Goal: Use online tool/utility: Use online tool/utility

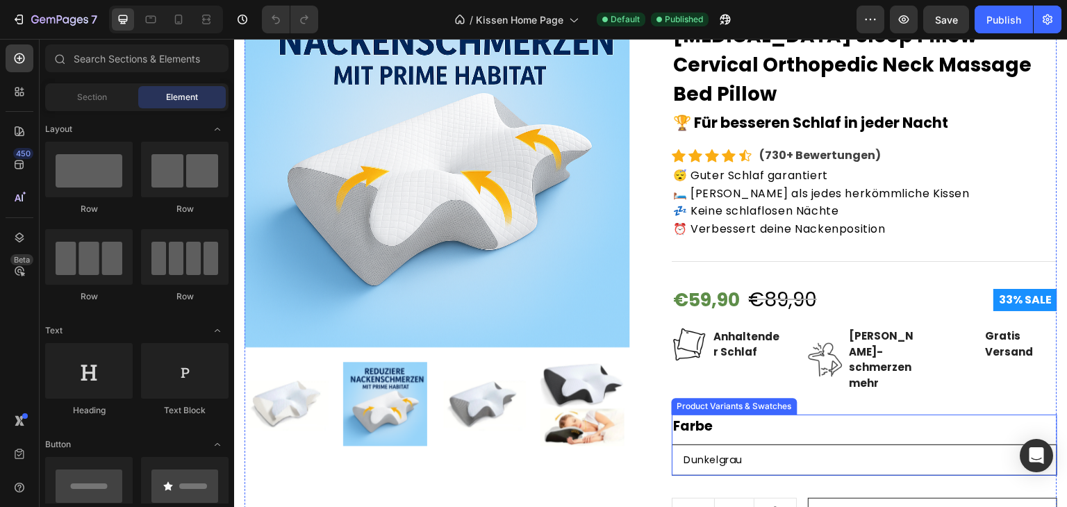
scroll to position [265, 0]
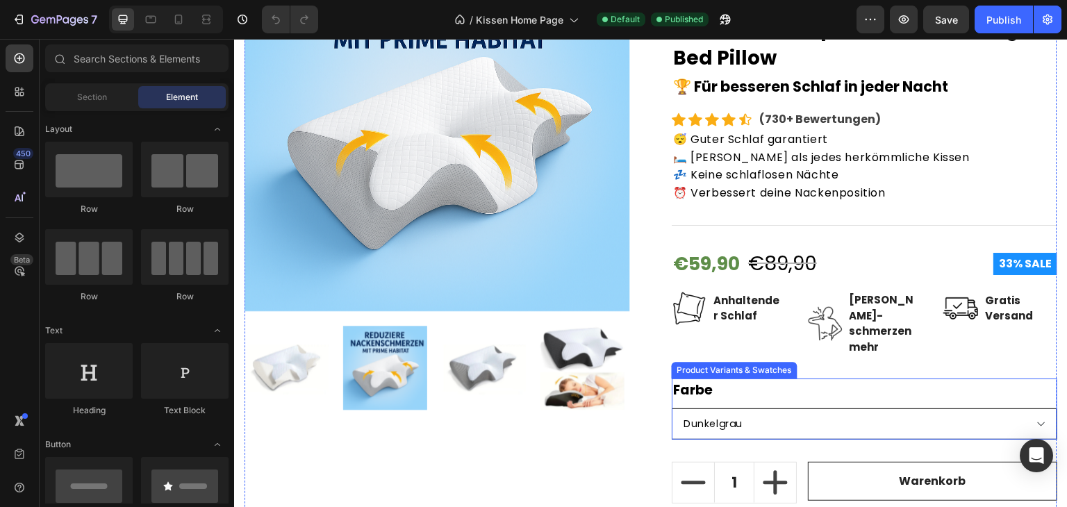
click at [736, 408] on select "Dunkelgrau Schwarz Hellgrau Weiß" at bounding box center [865, 423] width 386 height 31
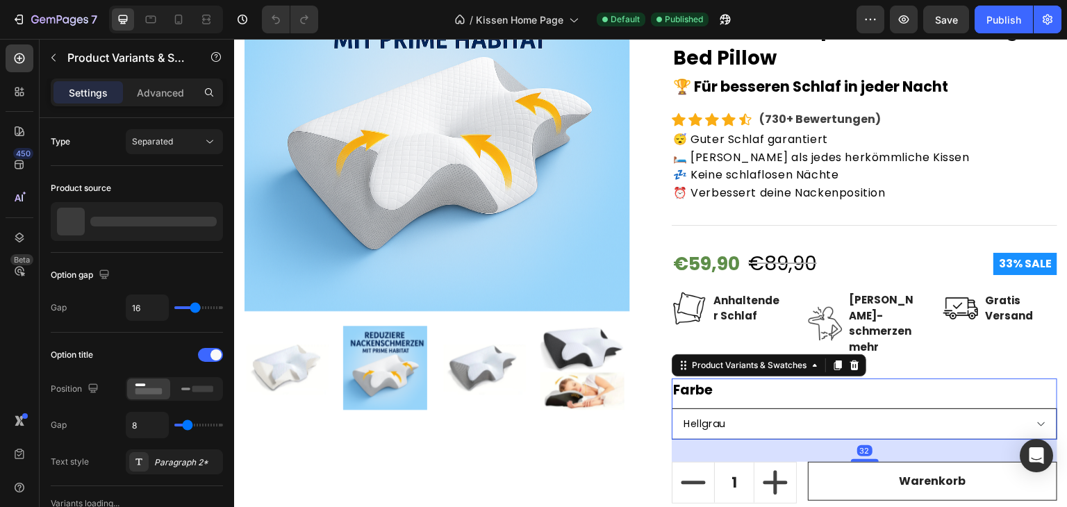
click at [672, 408] on select "Dunkelgrau Schwarz Hellgrau Weiß" at bounding box center [865, 423] width 386 height 31
click at [711, 408] on select "Dunkelgrau Schwarz Hellgrau Weiß" at bounding box center [865, 423] width 386 height 31
click at [672, 408] on select "Dunkelgrau Schwarz Hellgrau Weiß" at bounding box center [865, 423] width 386 height 31
click at [786, 408] on select "Dunkelgrau Schwarz Hellgrau Weiß" at bounding box center [865, 423] width 386 height 31
click at [672, 408] on select "Dunkelgrau Schwarz Hellgrau Weiß" at bounding box center [865, 423] width 386 height 31
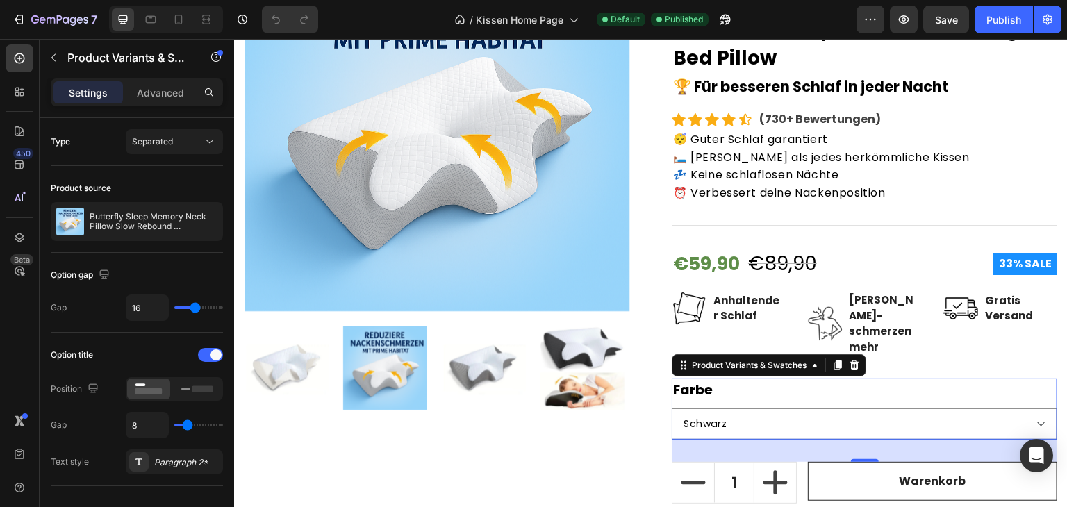
select select "Weiß"
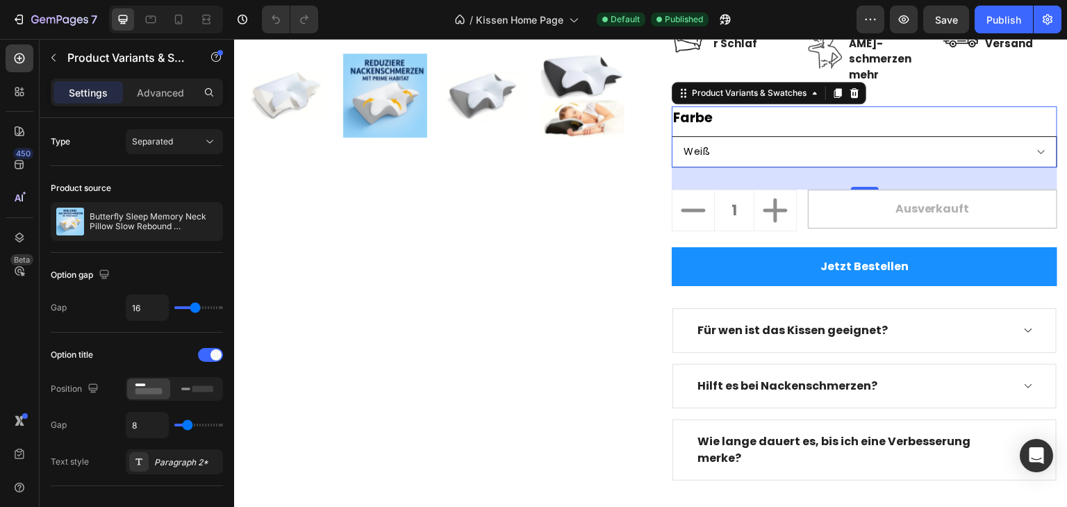
scroll to position [602, 0]
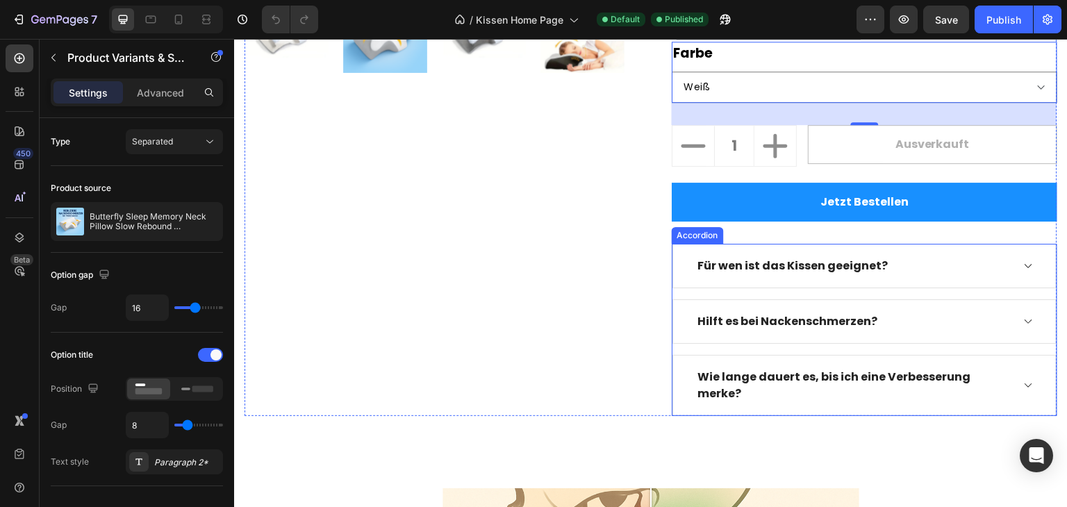
click at [919, 256] on div "Für wen ist das Kissen geeignet?" at bounding box center [853, 266] width 316 height 21
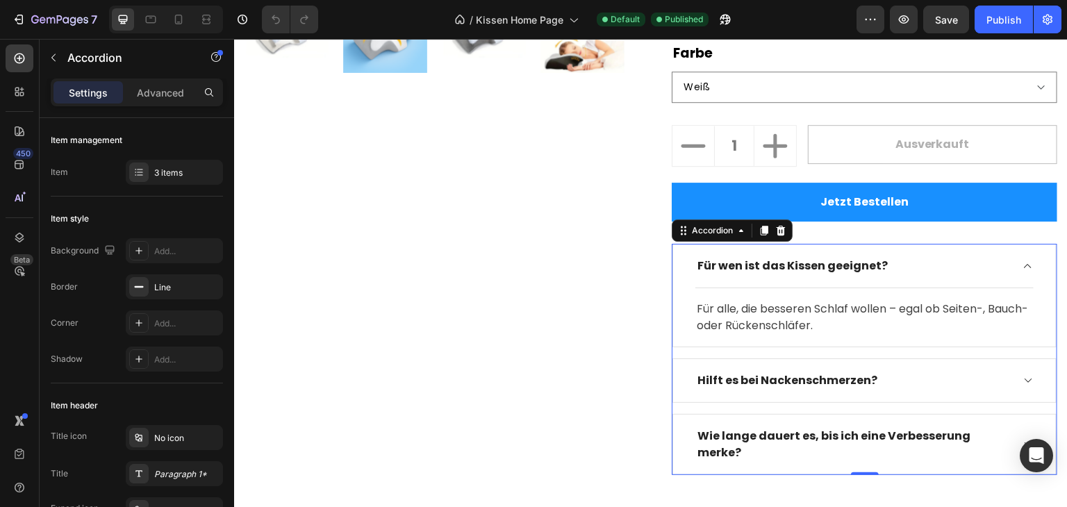
click at [896, 370] on div "Hilft es bei Nackenschmerzen?" at bounding box center [853, 380] width 316 height 21
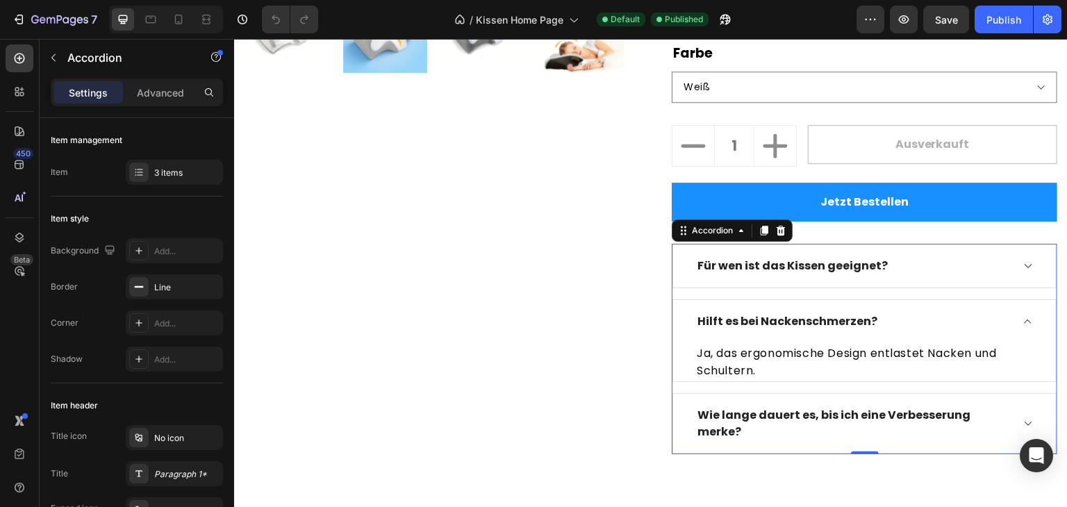
click at [931, 311] on div "Hilft es bei Nackenschmerzen?" at bounding box center [853, 321] width 316 height 21
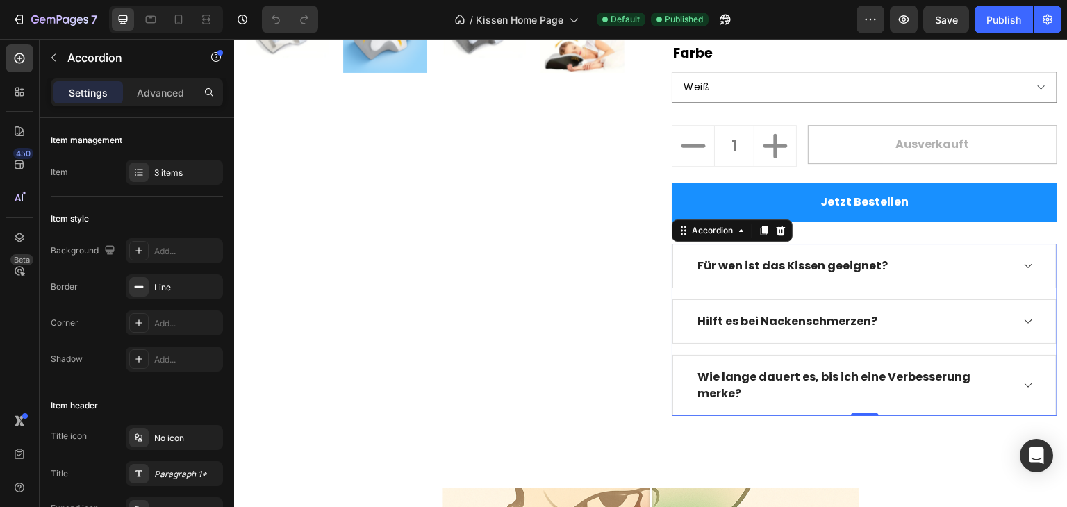
click at [889, 256] on div "Für wen ist das Kissen geeignet?" at bounding box center [853, 266] width 316 height 21
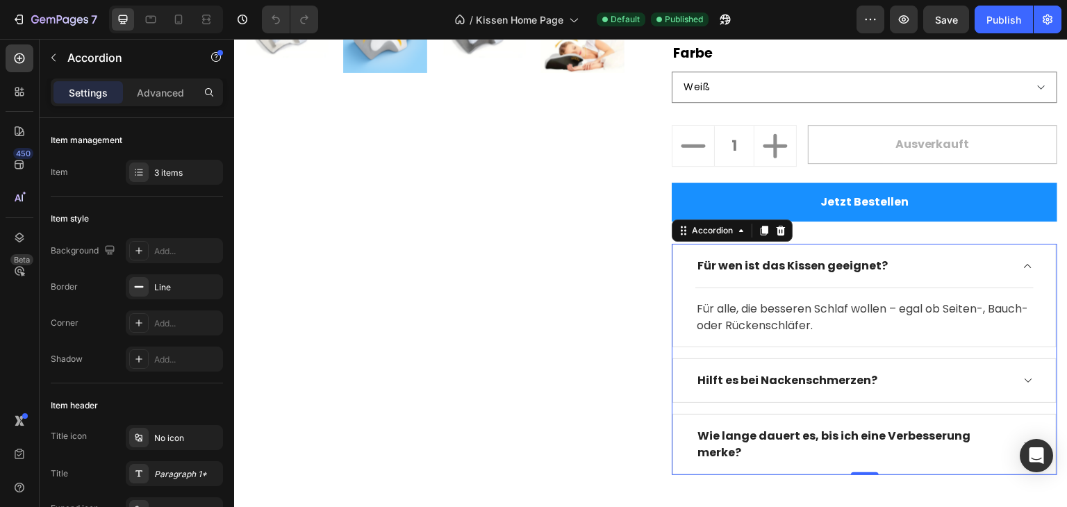
click at [889, 256] on div "Für wen ist das Kissen geeignet?" at bounding box center [853, 266] width 316 height 21
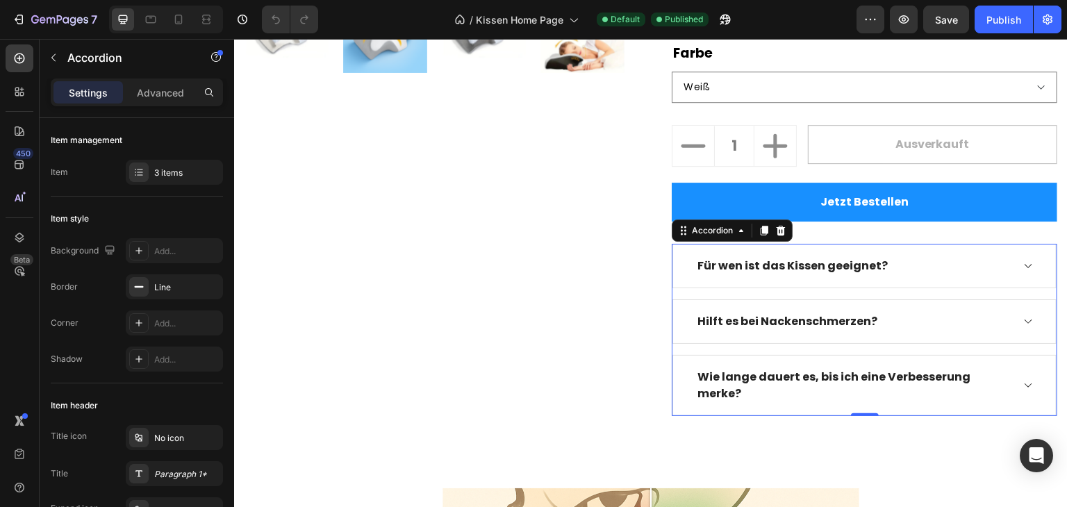
click at [879, 303] on div "Hilft es bei Nackenschmerzen?" at bounding box center [864, 321] width 383 height 43
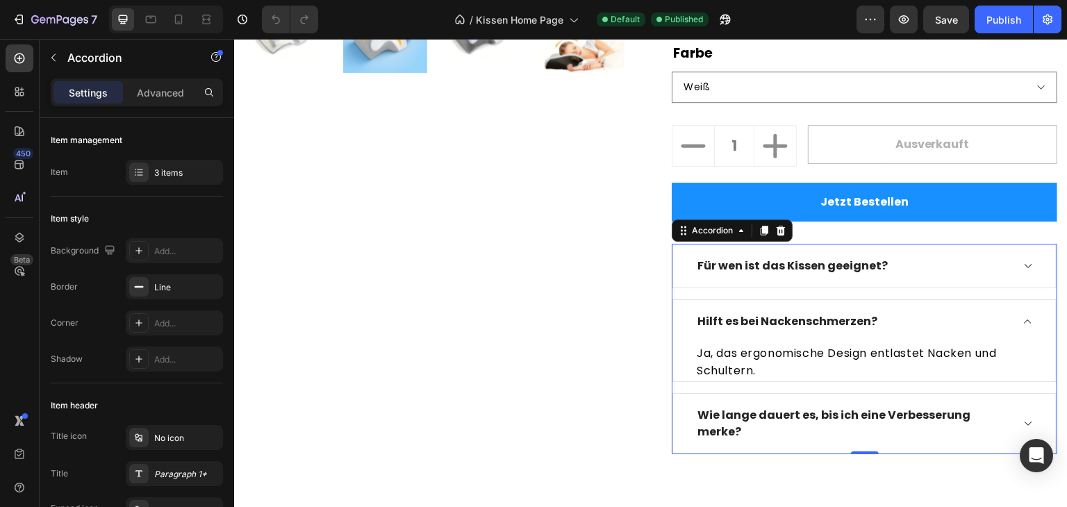
click at [869, 255] on div "Für wen ist das Kissen geeignet?" at bounding box center [864, 266] width 383 height 43
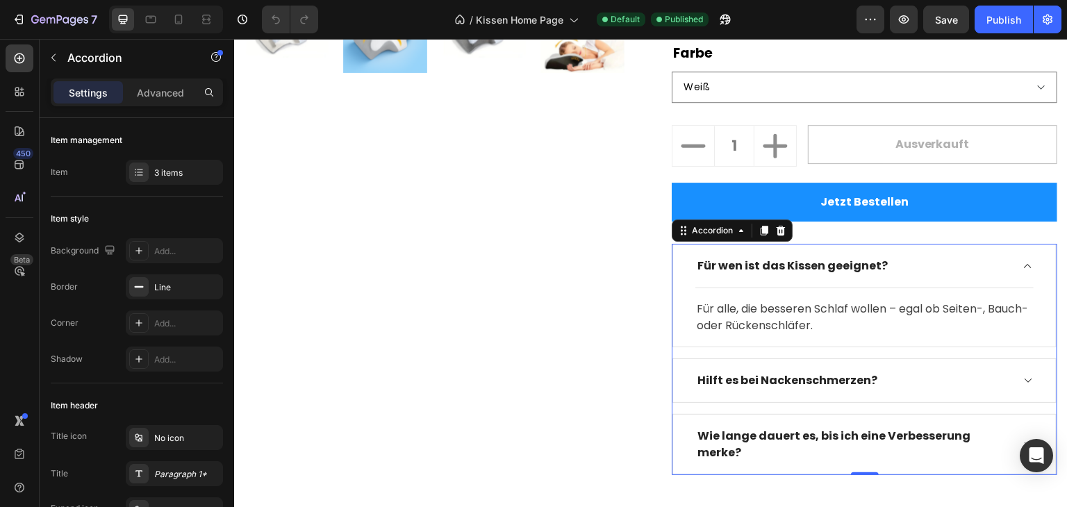
click at [868, 359] on div "Hilft es bei Nackenschmerzen?" at bounding box center [864, 380] width 383 height 43
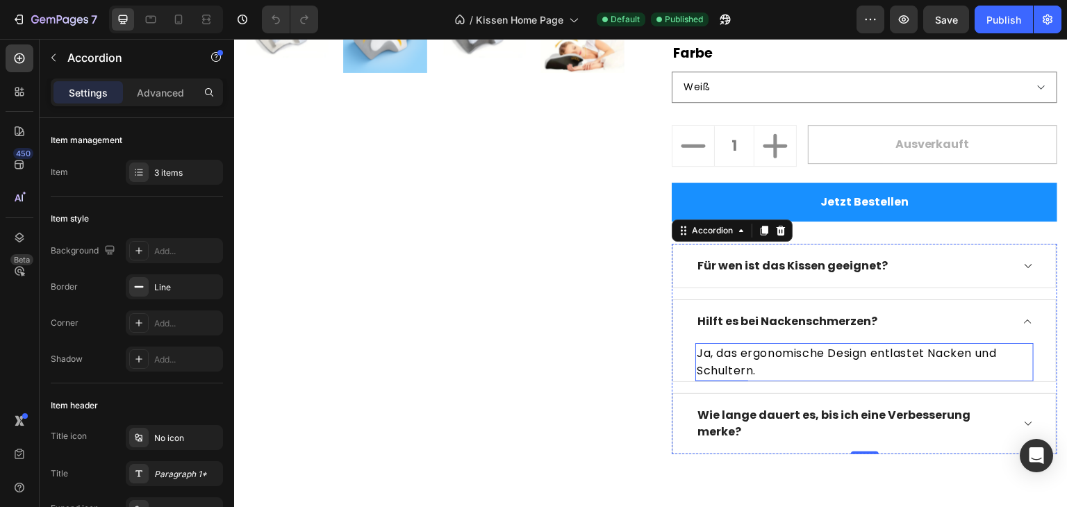
click at [804, 345] on p "Ja, das ergonomische Design entlastet Nacken und Schultern." at bounding box center [865, 362] width 336 height 35
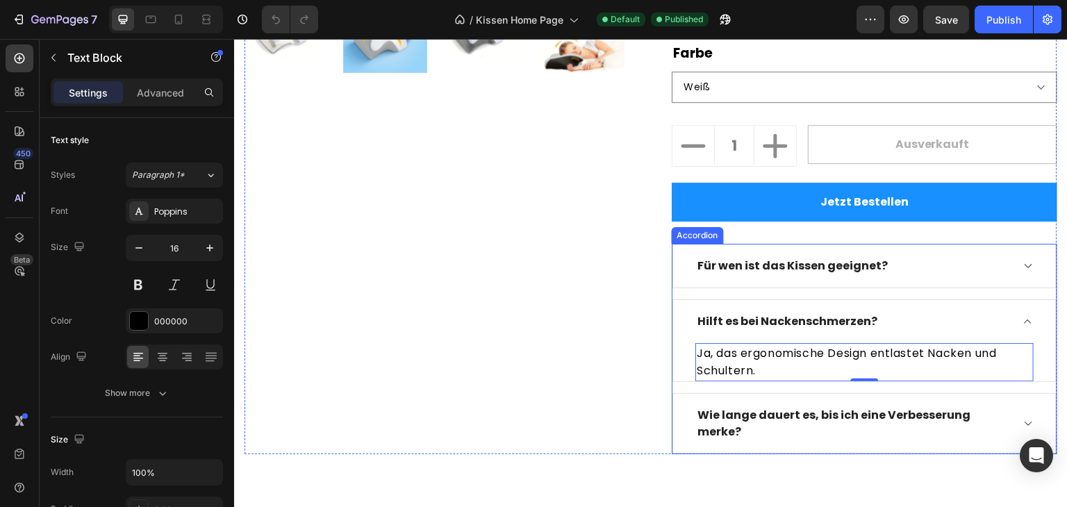
click at [903, 256] on div "Für wen ist das Kissen geeignet?" at bounding box center [853, 266] width 316 height 21
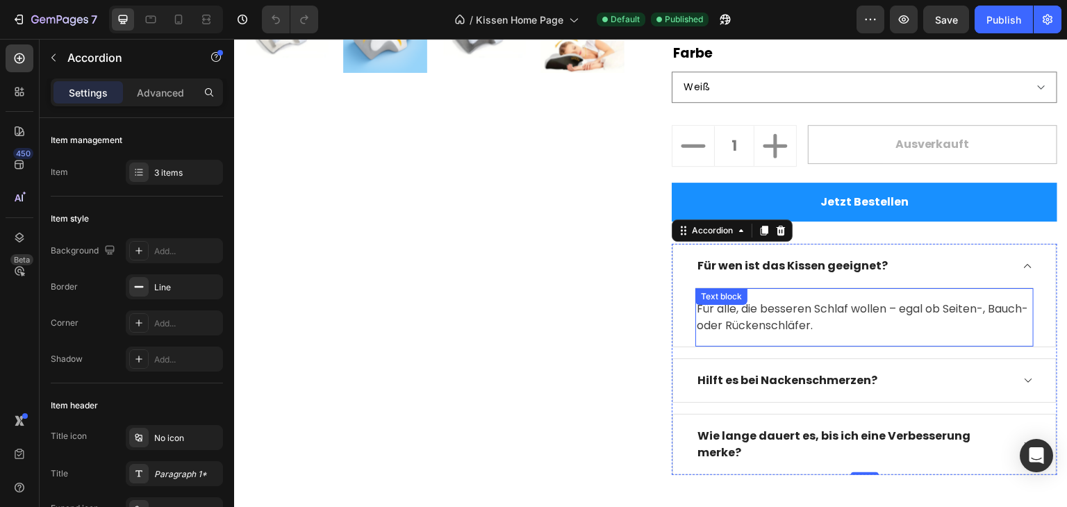
click at [869, 301] on p "Für alle, die besseren Schlaf wollen – egal ob Seiten-, Bauch- oder Rückenschlä…" at bounding box center [865, 317] width 336 height 33
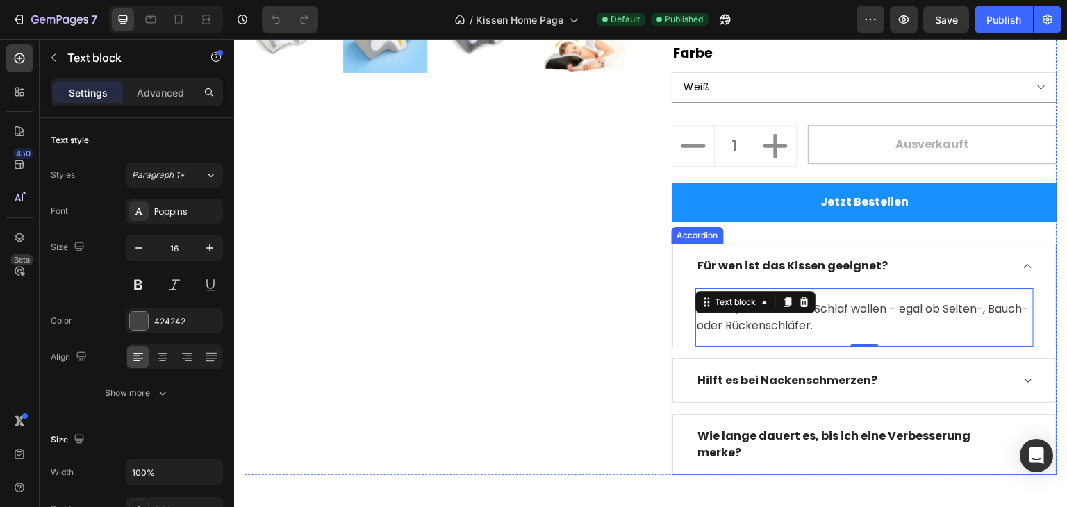
click at [865, 372] on p "Hilft es bei Nackenschmerzen?" at bounding box center [788, 380] width 180 height 17
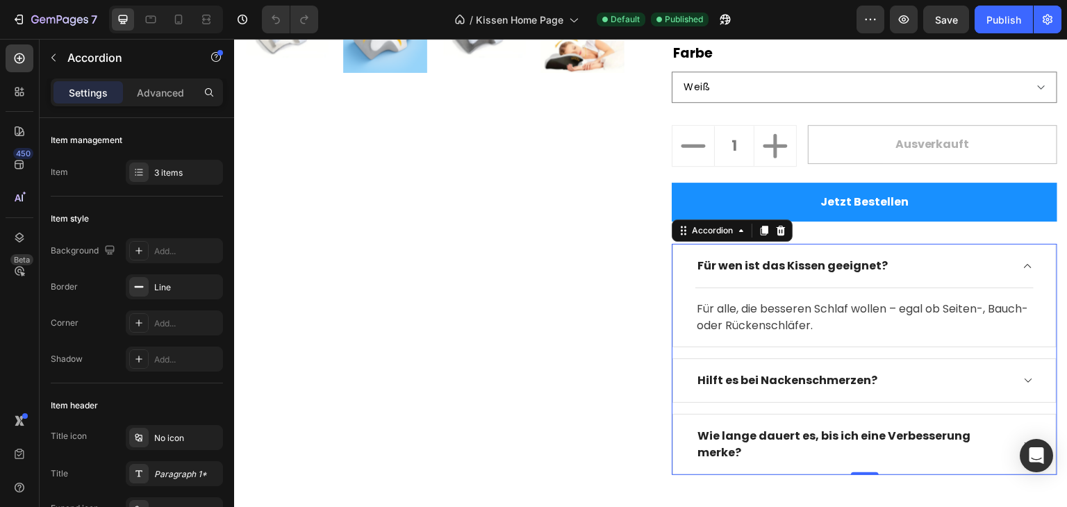
click at [910, 370] on div "Hilft es bei Nackenschmerzen?" at bounding box center [853, 380] width 316 height 21
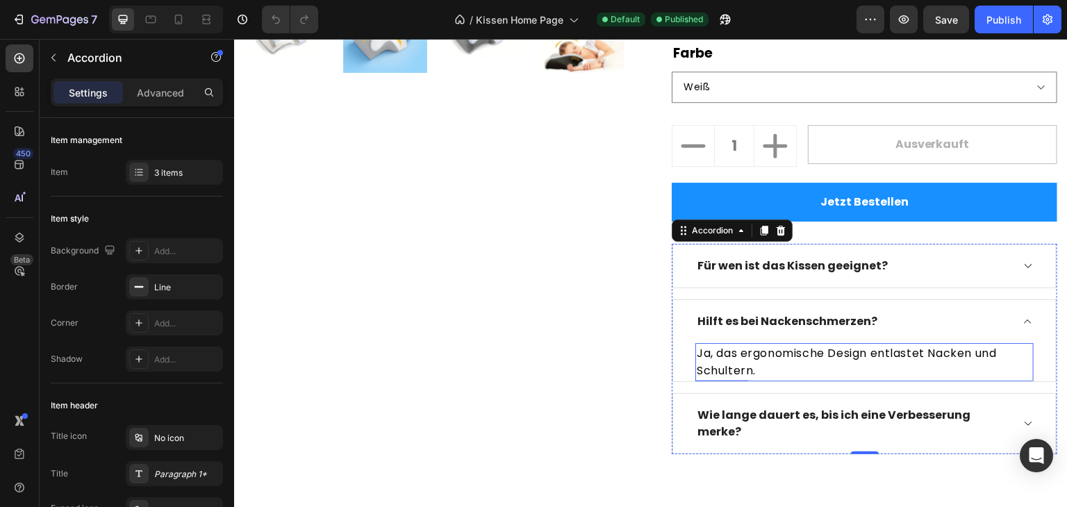
click at [847, 345] on p "Ja, das ergonomische Design entlastet Nacken und Schultern." at bounding box center [865, 362] width 336 height 35
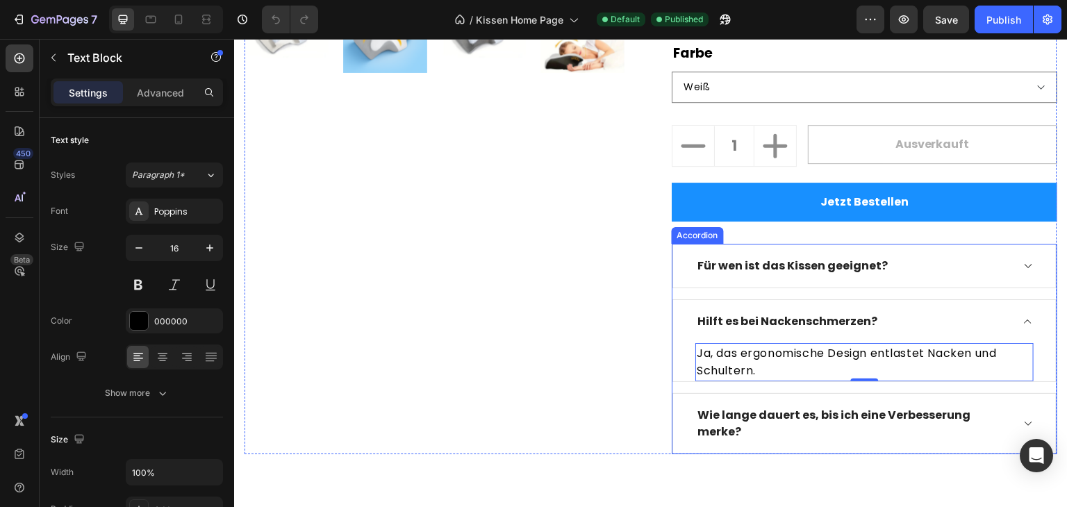
click at [775, 407] on p "Wie lange dauert es, bis ich eine Verbesserung merke?" at bounding box center [854, 423] width 312 height 33
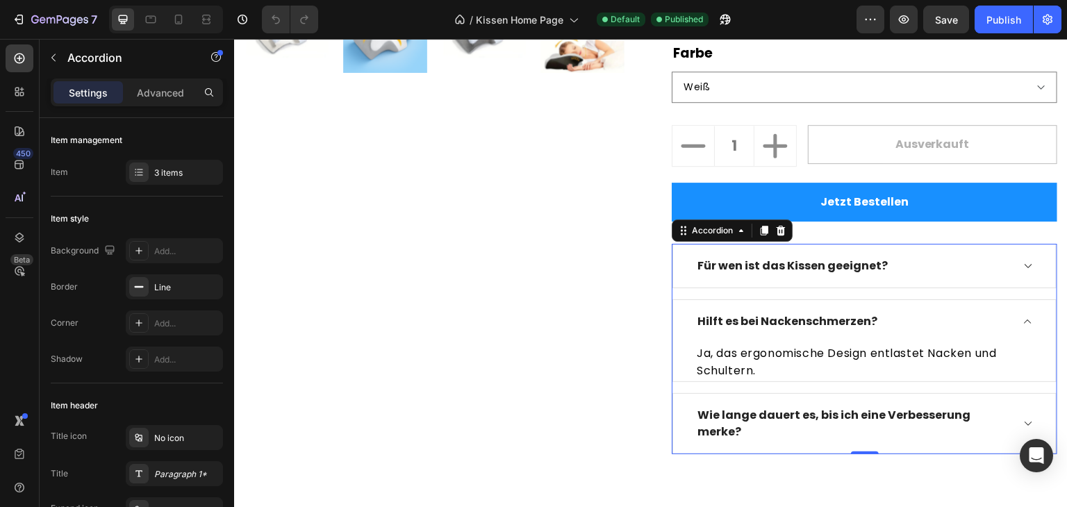
click at [1025, 394] on div "Wie lange dauert es, bis ich eine Verbesserung merke?" at bounding box center [864, 424] width 383 height 60
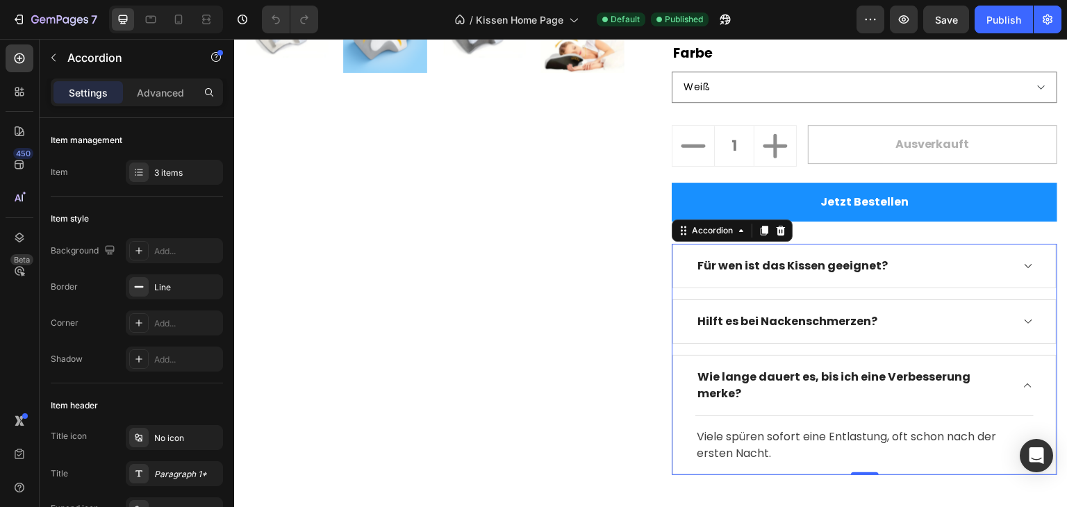
click at [1023, 316] on icon at bounding box center [1028, 321] width 10 height 11
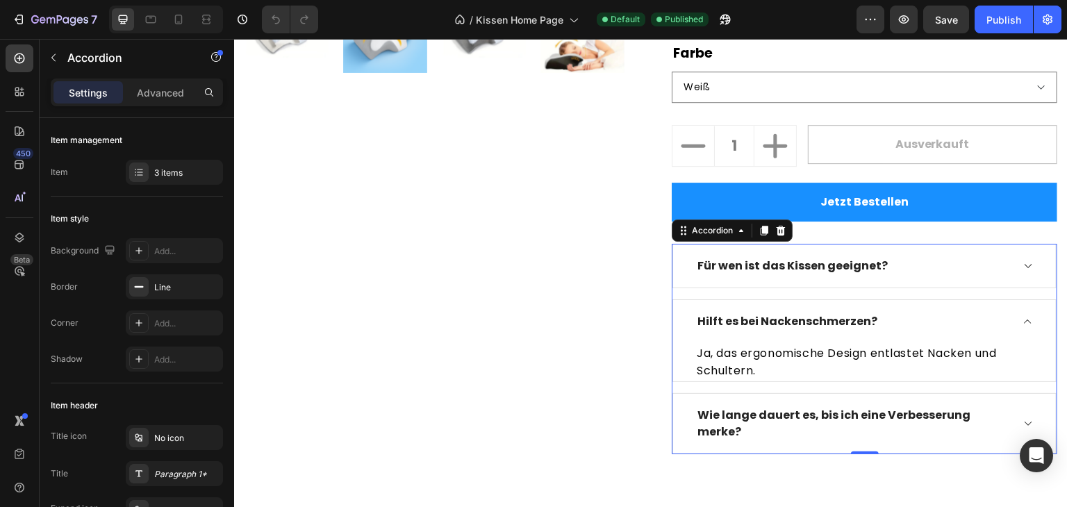
click at [1016, 245] on div "Für wen ist das Kissen geeignet?" at bounding box center [864, 266] width 383 height 43
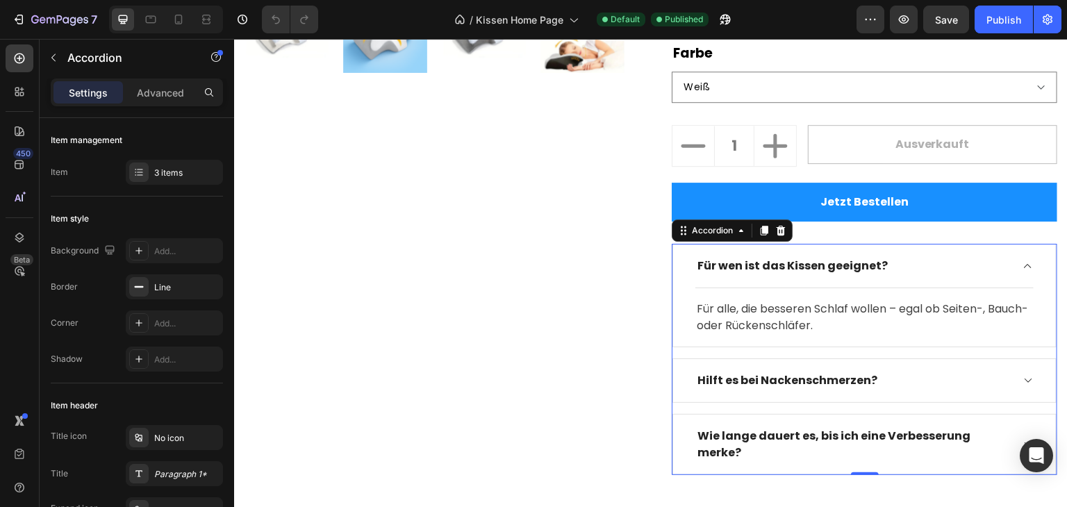
click at [1019, 359] on div "Hilft es bei Nackenschmerzen?" at bounding box center [864, 380] width 383 height 43
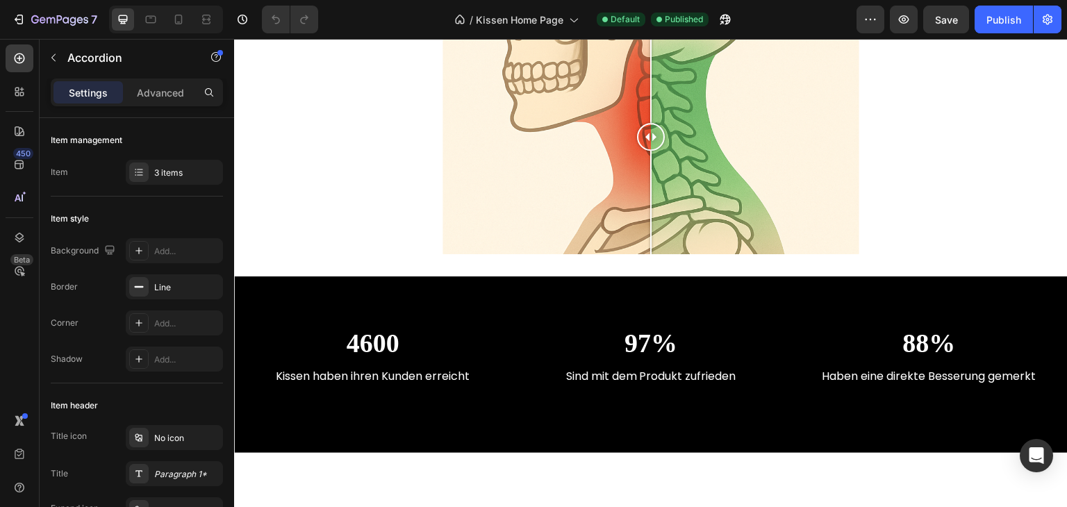
select select "Weiß"
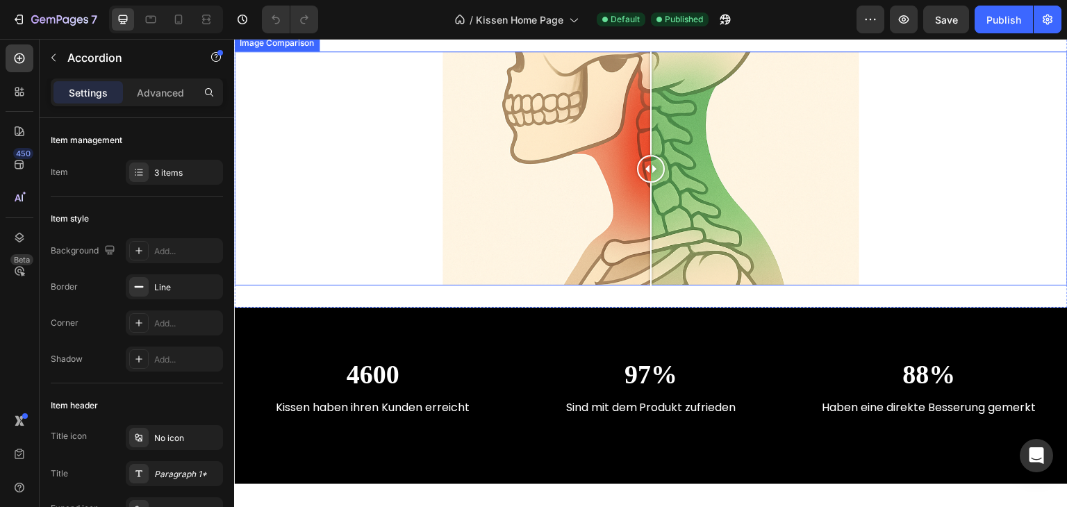
scroll to position [958, 0]
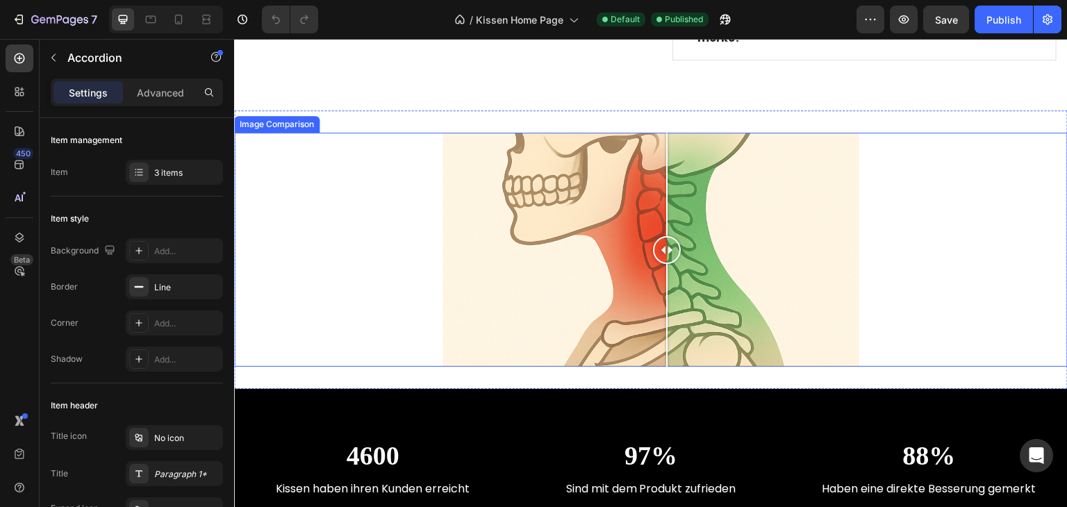
drag, startPoint x: 644, startPoint y: 218, endPoint x: 651, endPoint y: 209, distance: 11.4
click at [653, 236] on div at bounding box center [667, 250] width 28 height 28
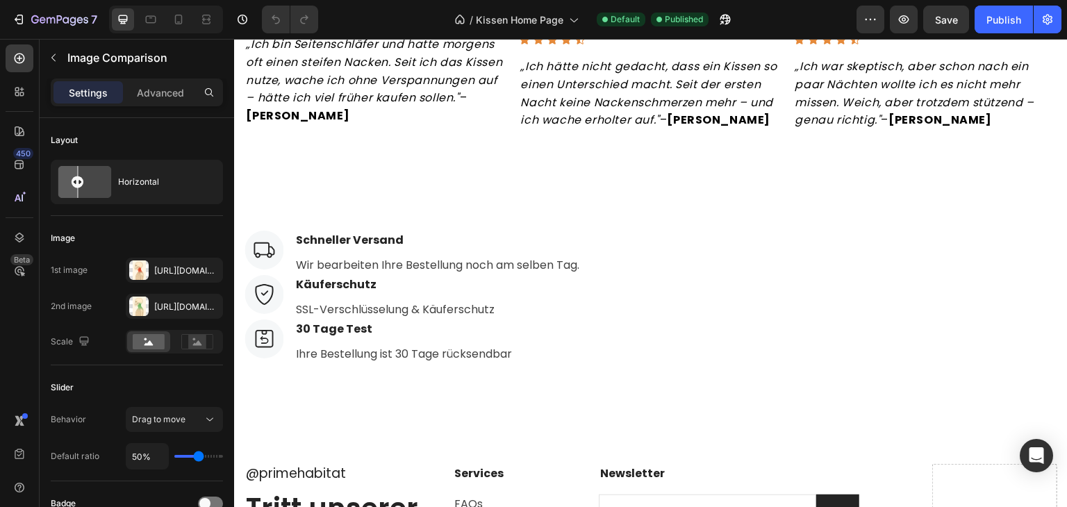
scroll to position [1648, 0]
click at [313, 338] on p "30 Tage Test" at bounding box center [404, 329] width 216 height 17
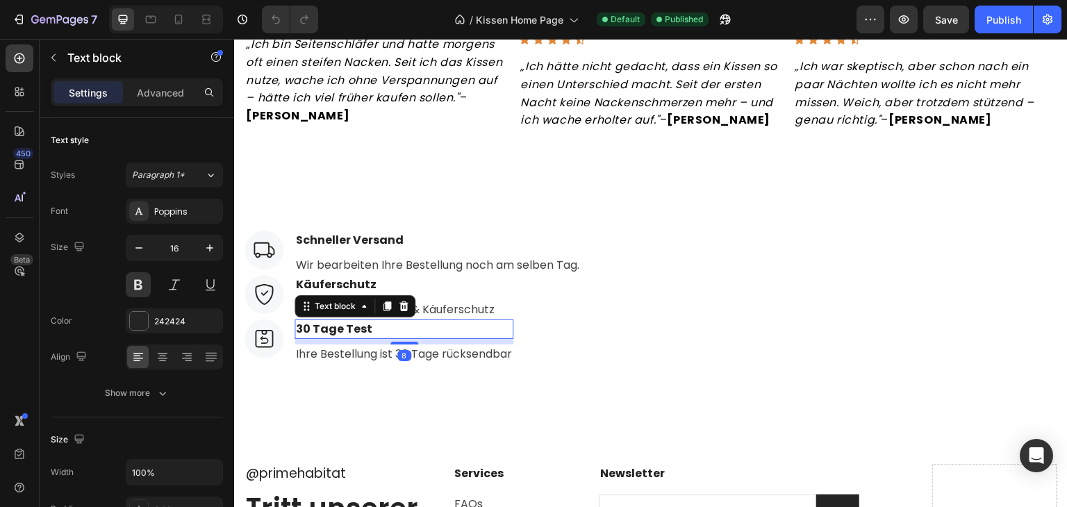
click at [311, 338] on p "30 Tage Test" at bounding box center [404, 329] width 216 height 17
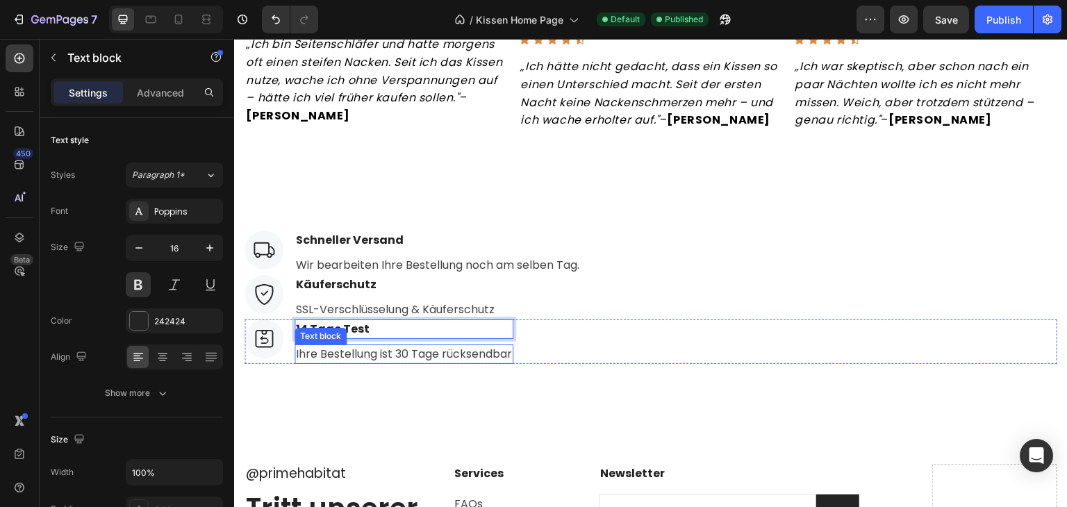
click at [409, 363] on p "Ihre Bestellung ist 30 Tage rücksendbar" at bounding box center [404, 354] width 216 height 17
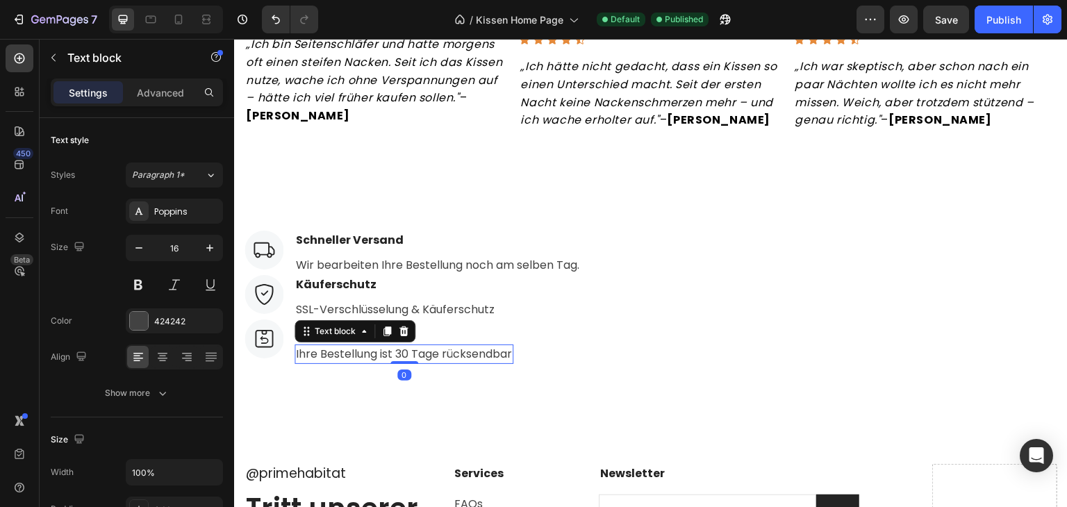
click at [408, 363] on p "Ihre Bestellung ist 30 Tage rücksendbar" at bounding box center [404, 354] width 216 height 17
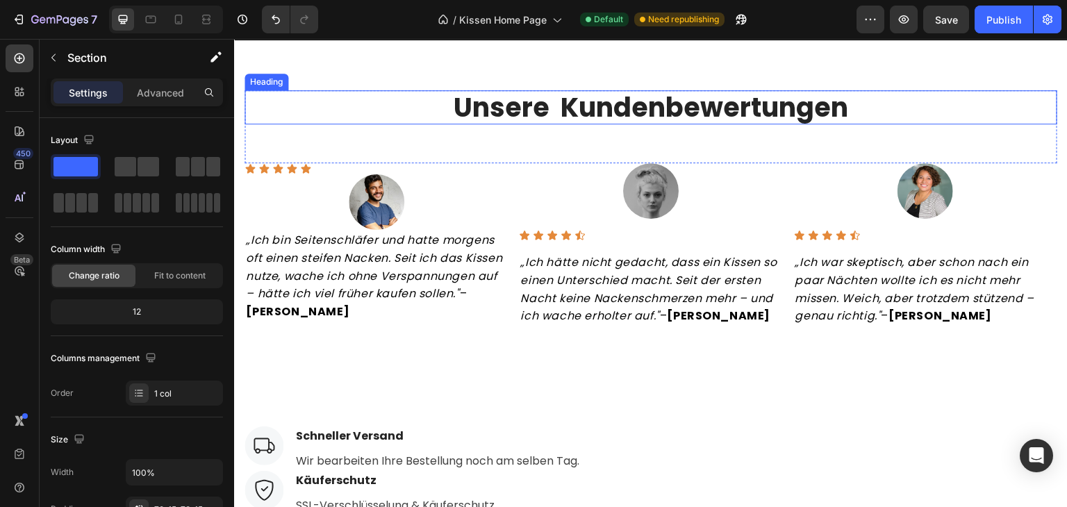
scroll to position [1449, 0]
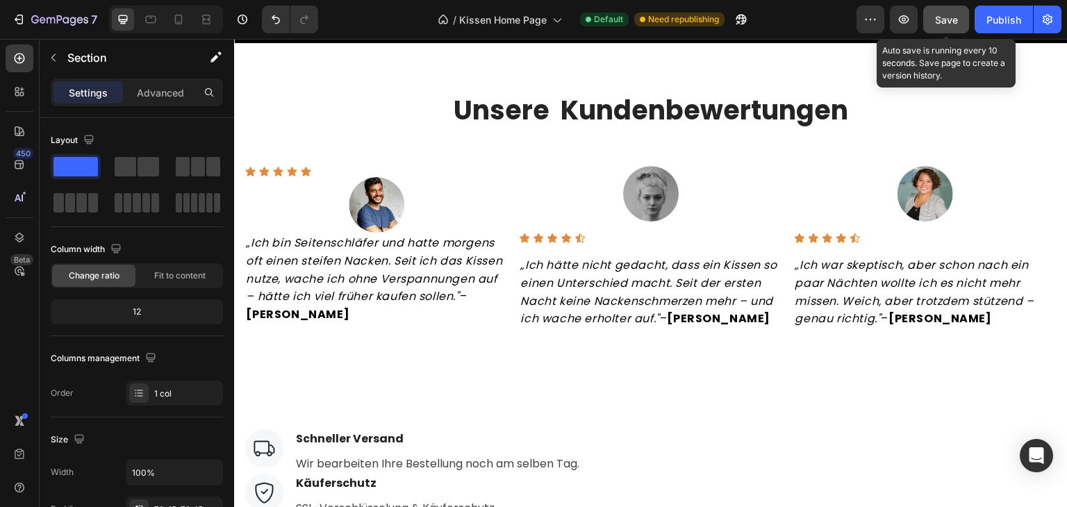
click at [932, 24] on button "Save" at bounding box center [946, 20] width 46 height 28
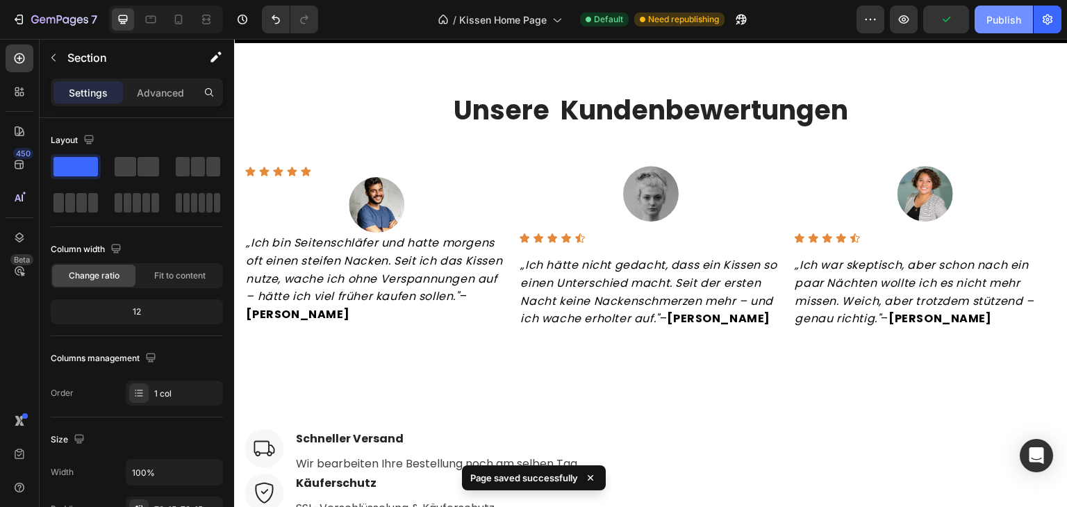
click at [989, 24] on div "Publish" at bounding box center [1004, 20] width 35 height 15
